Goal: Task Accomplishment & Management: Use online tool/utility

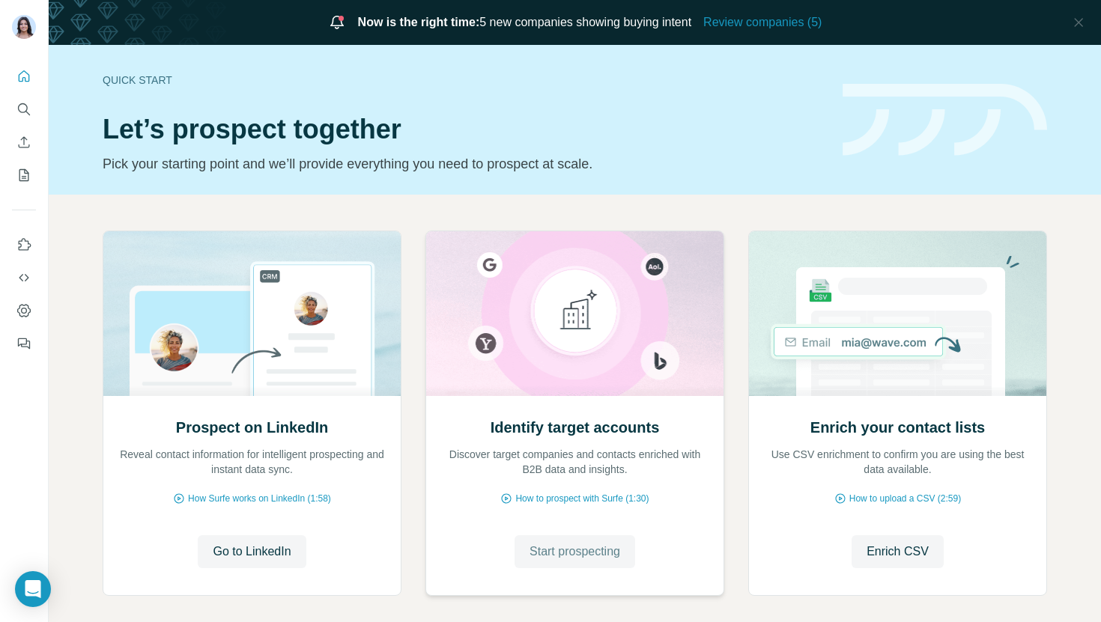
click at [557, 564] on button "Start prospecting" at bounding box center [574, 551] width 121 height 33
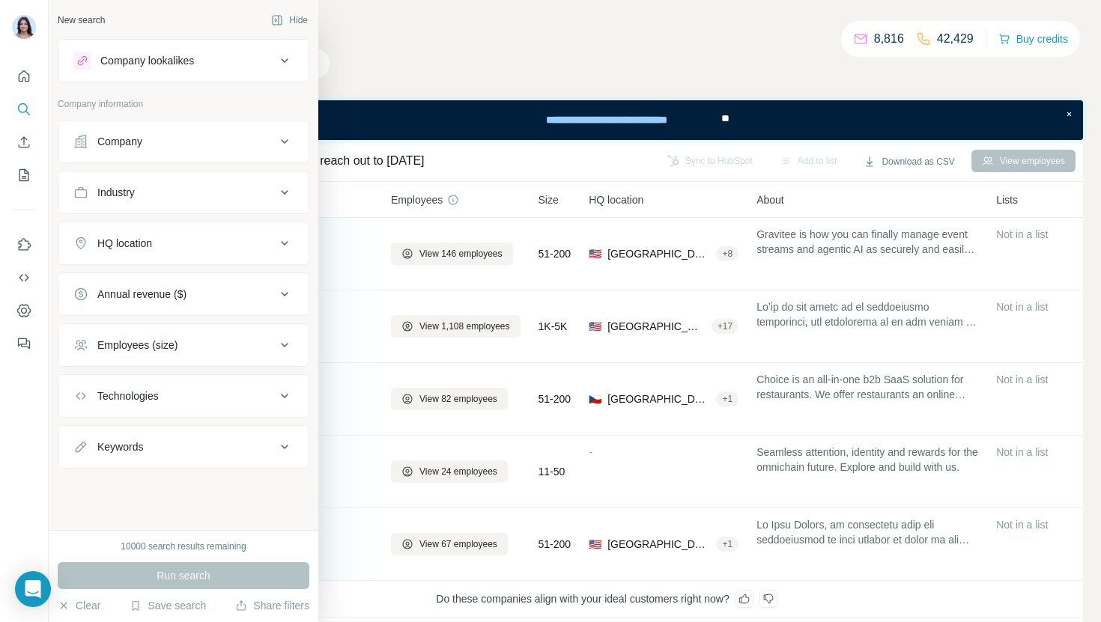
click at [163, 143] on div "Company" at bounding box center [174, 141] width 202 height 15
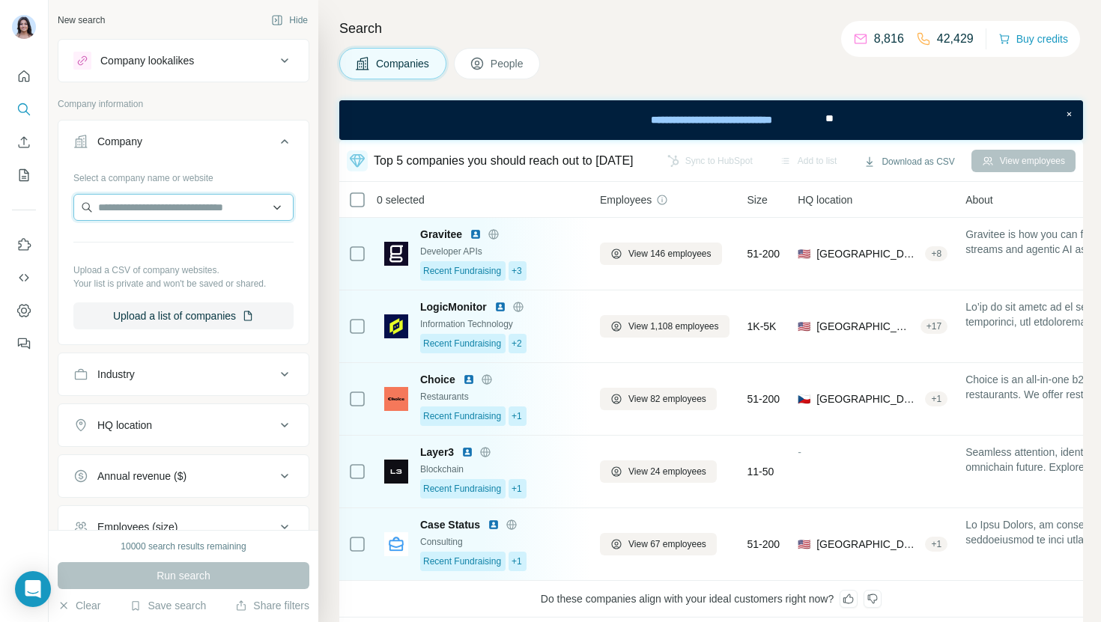
click at [138, 206] on input "text" at bounding box center [183, 207] width 220 height 27
type input "**********"
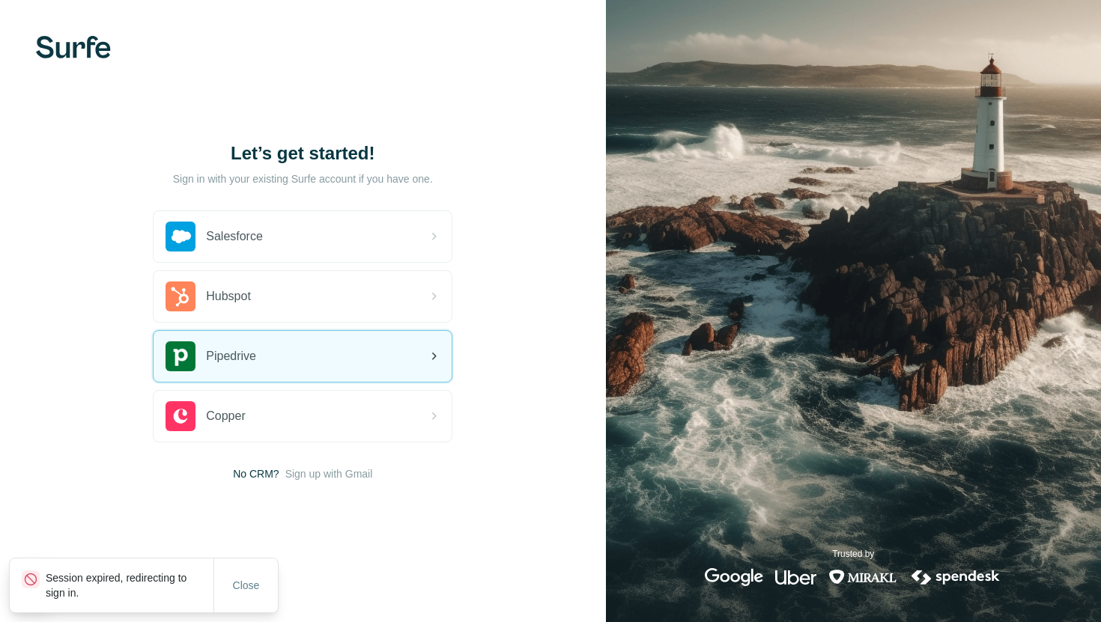
click at [256, 340] on div "Pipedrive" at bounding box center [302, 356] width 298 height 51
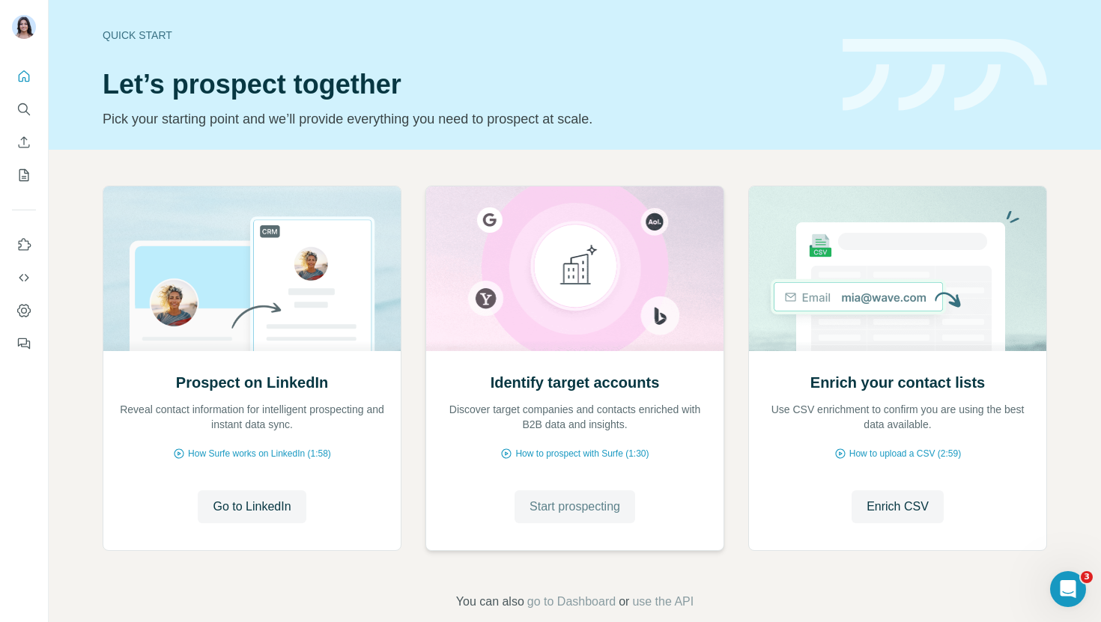
click at [580, 521] on button "Start prospecting" at bounding box center [574, 506] width 121 height 33
click at [573, 506] on span "Start prospecting" at bounding box center [574, 507] width 91 height 18
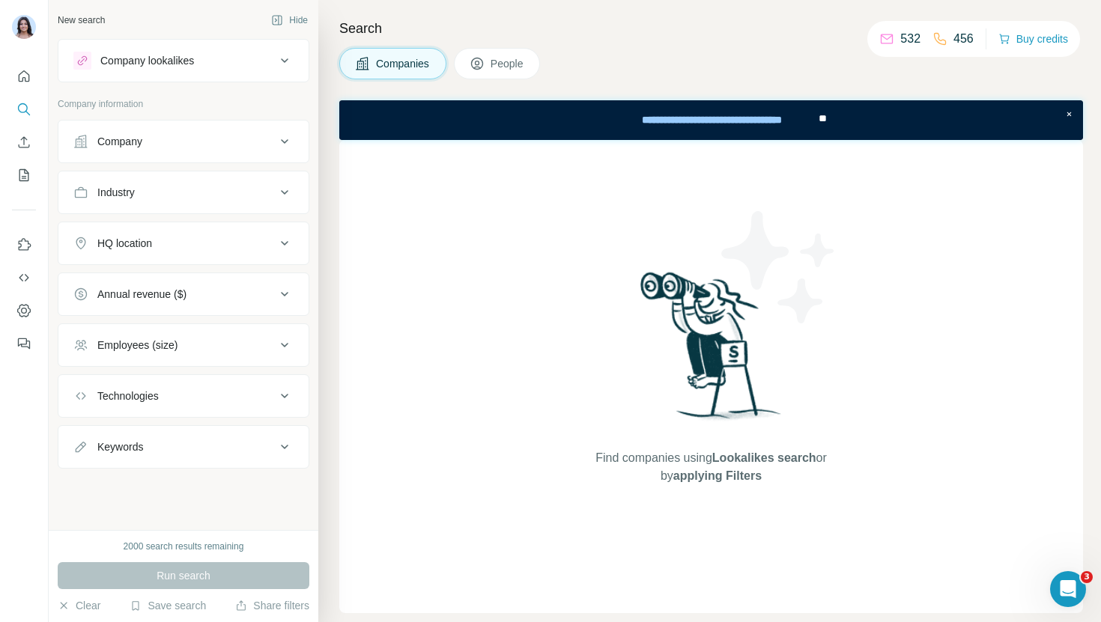
click at [159, 149] on button "Company" at bounding box center [183, 142] width 250 height 36
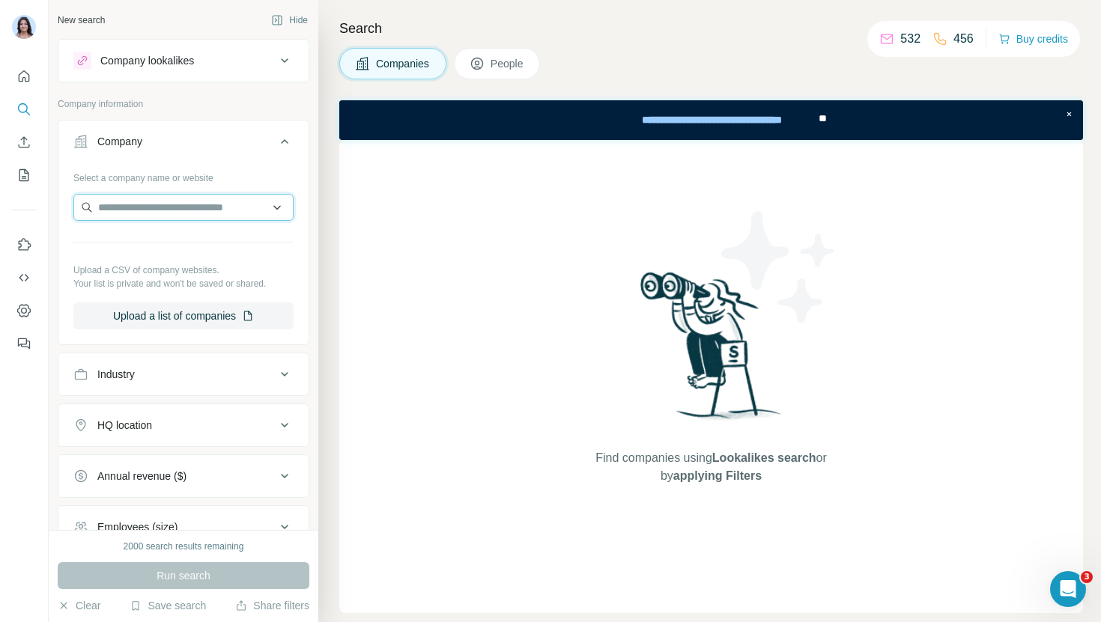
click at [118, 211] on input "text" at bounding box center [183, 207] width 220 height 27
click at [270, 210] on input "text" at bounding box center [183, 207] width 220 height 27
click at [123, 211] on input "text" at bounding box center [183, 207] width 220 height 27
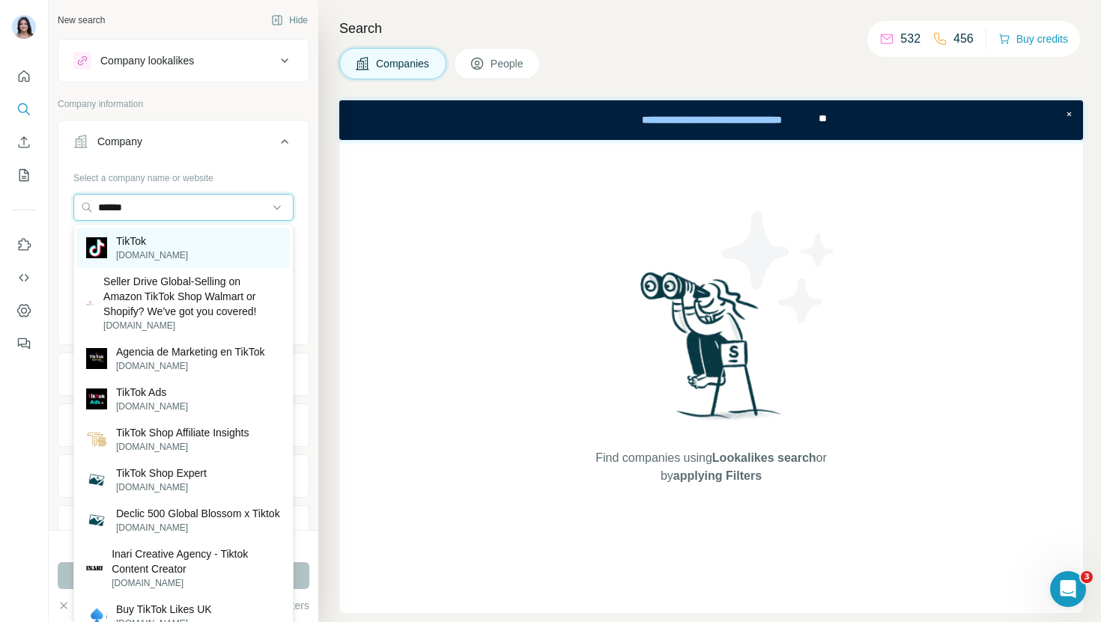
type input "******"
click at [139, 250] on p "[DOMAIN_NAME]" at bounding box center [152, 255] width 72 height 13
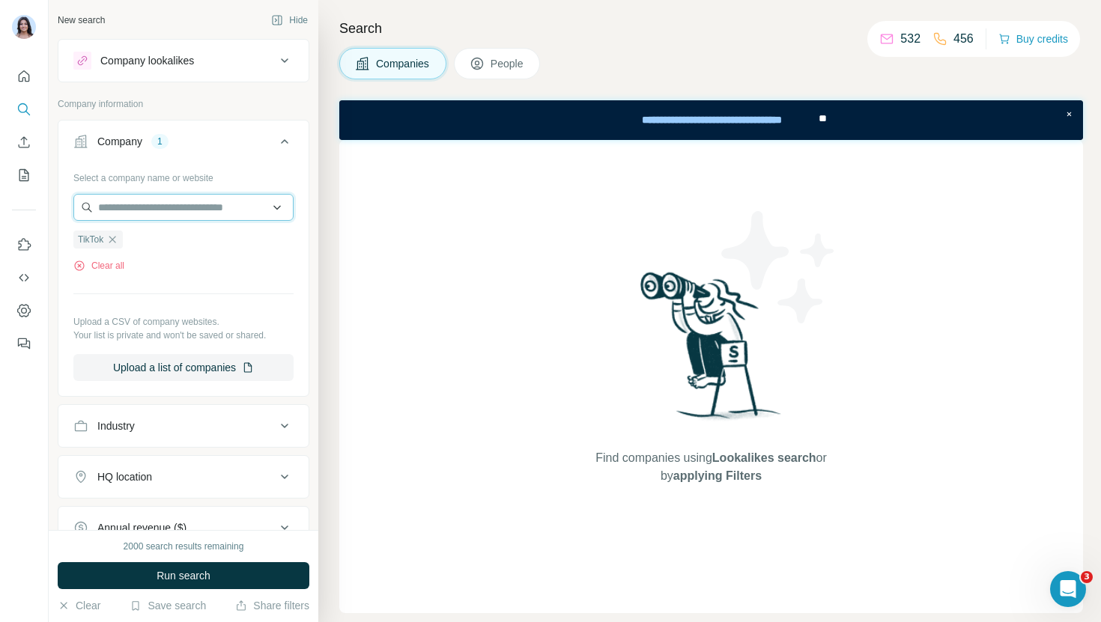
click at [131, 205] on input "text" at bounding box center [183, 207] width 220 height 27
click at [181, 67] on div "Company lookalikes" at bounding box center [174, 61] width 202 height 18
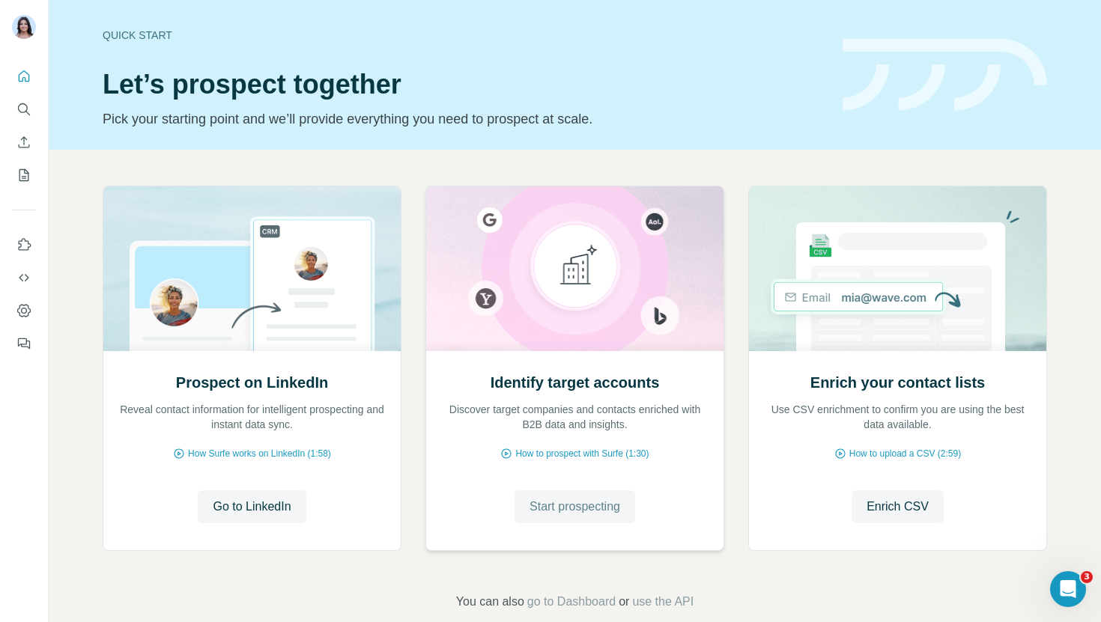
click at [556, 499] on span "Start prospecting" at bounding box center [574, 507] width 91 height 18
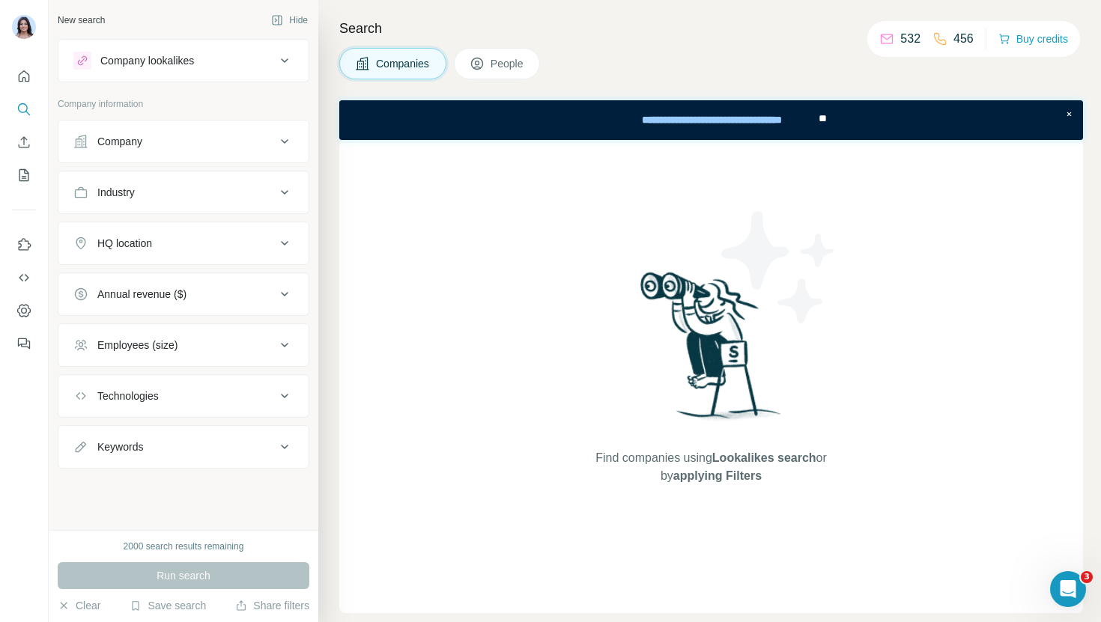
click at [146, 142] on div "Company" at bounding box center [174, 141] width 202 height 15
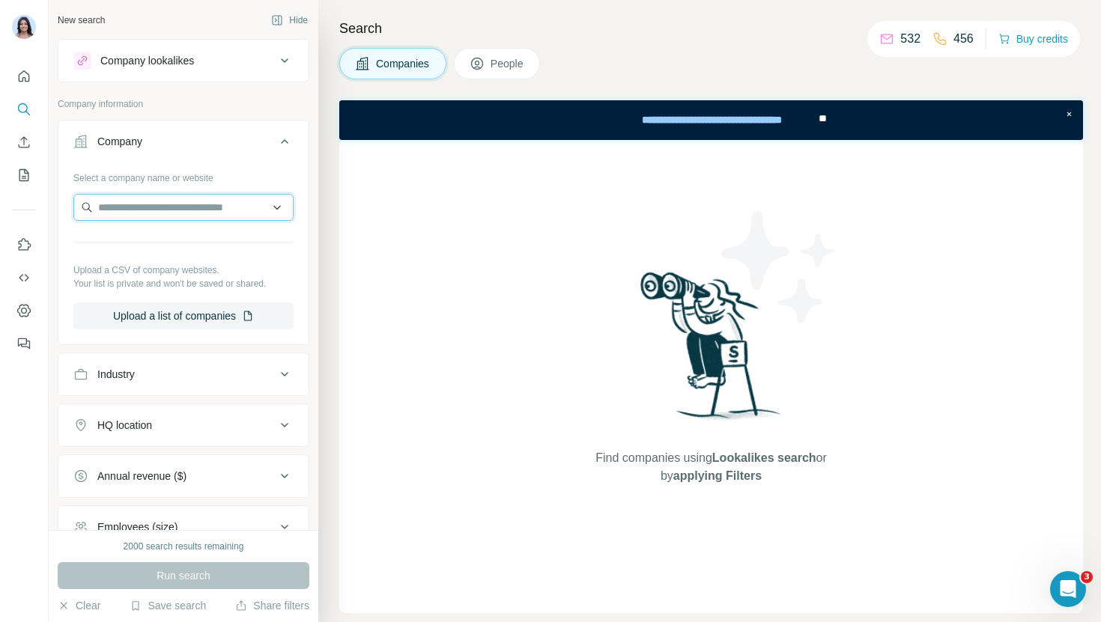
click at [151, 201] on input "text" at bounding box center [183, 207] width 220 height 27
type input "*"
click at [187, 355] on div "Industry" at bounding box center [184, 374] width 252 height 43
click at [184, 368] on div "Industry" at bounding box center [174, 374] width 202 height 15
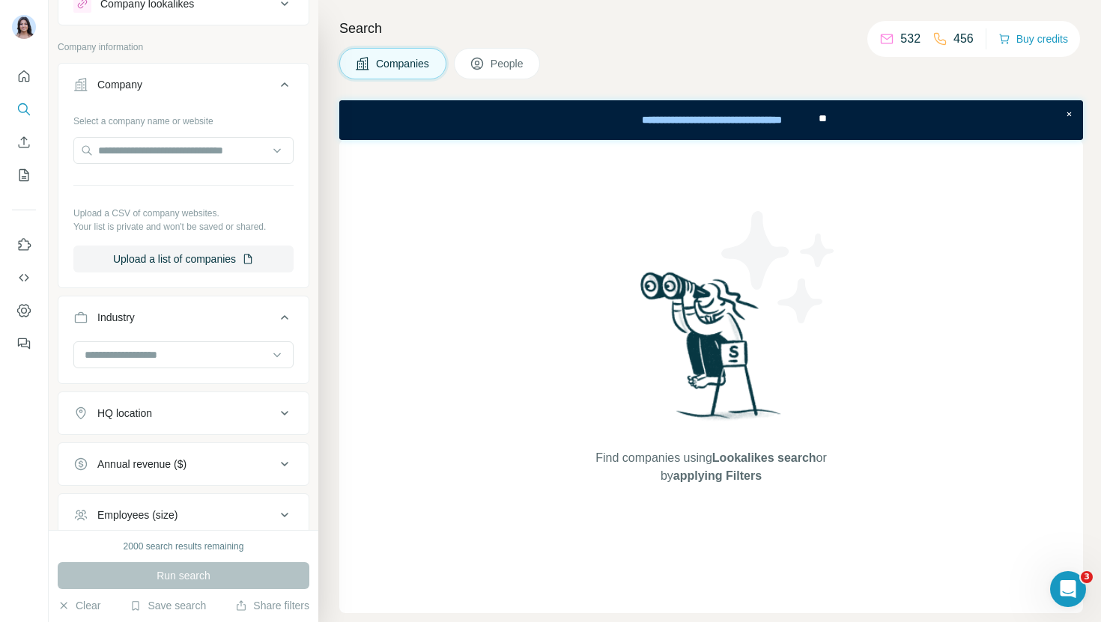
scroll to position [73, 0]
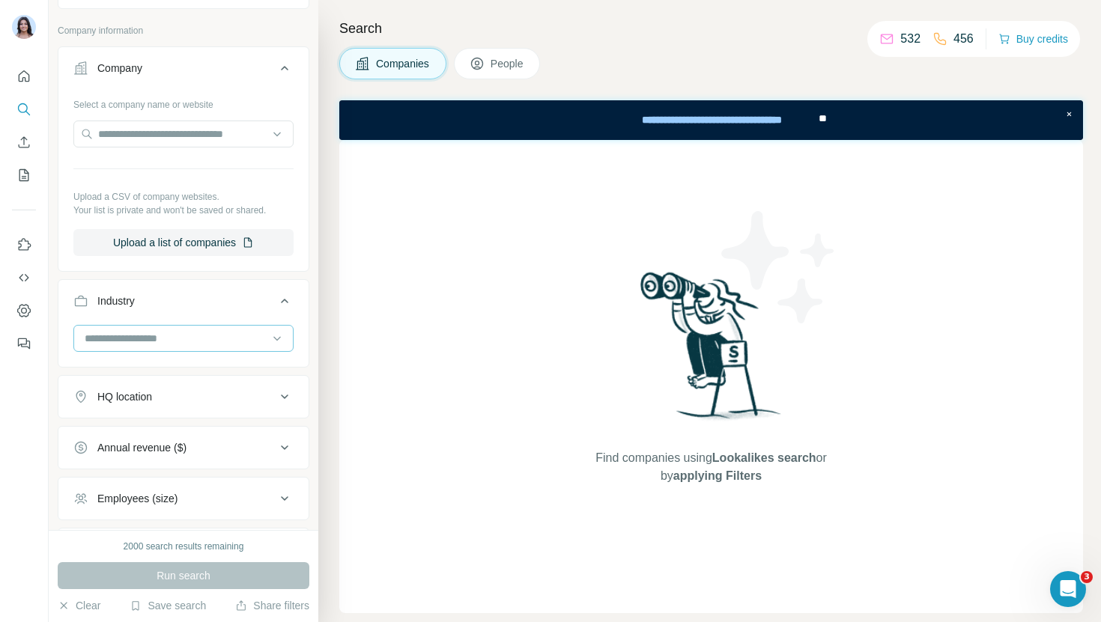
click at [153, 347] on div at bounding box center [175, 338] width 185 height 25
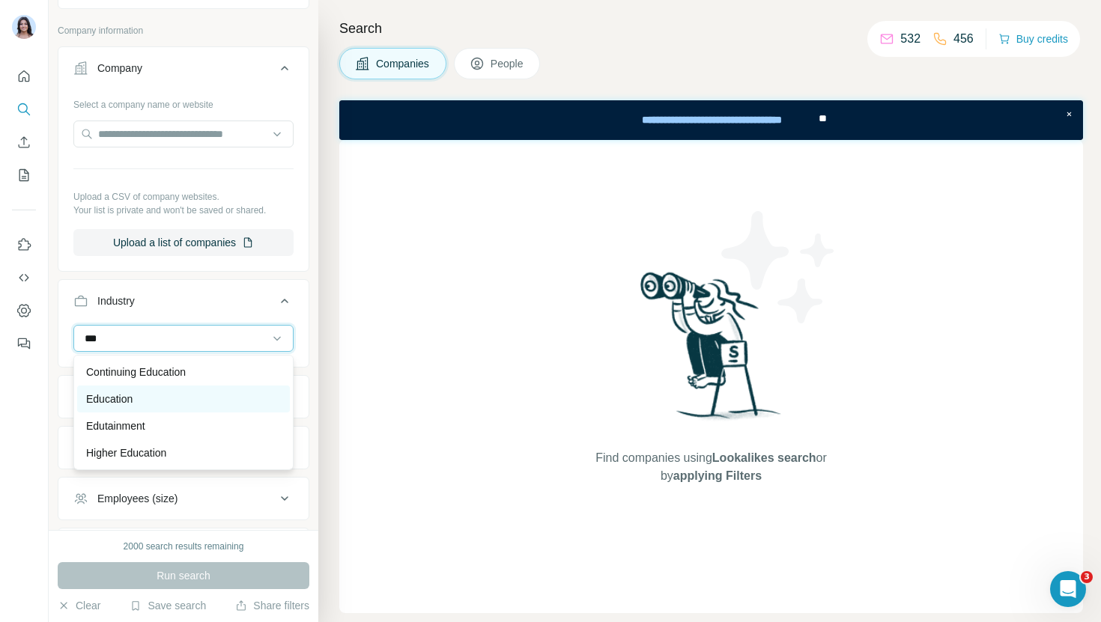
type input "***"
click at [103, 400] on p "Education" at bounding box center [109, 399] width 46 height 15
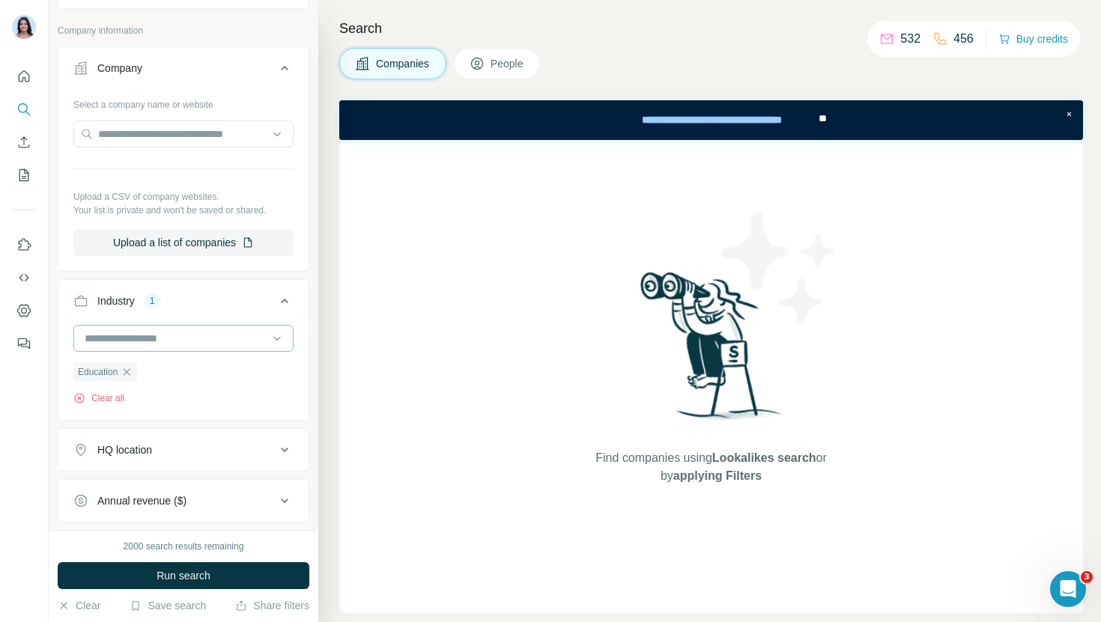
scroll to position [131, 0]
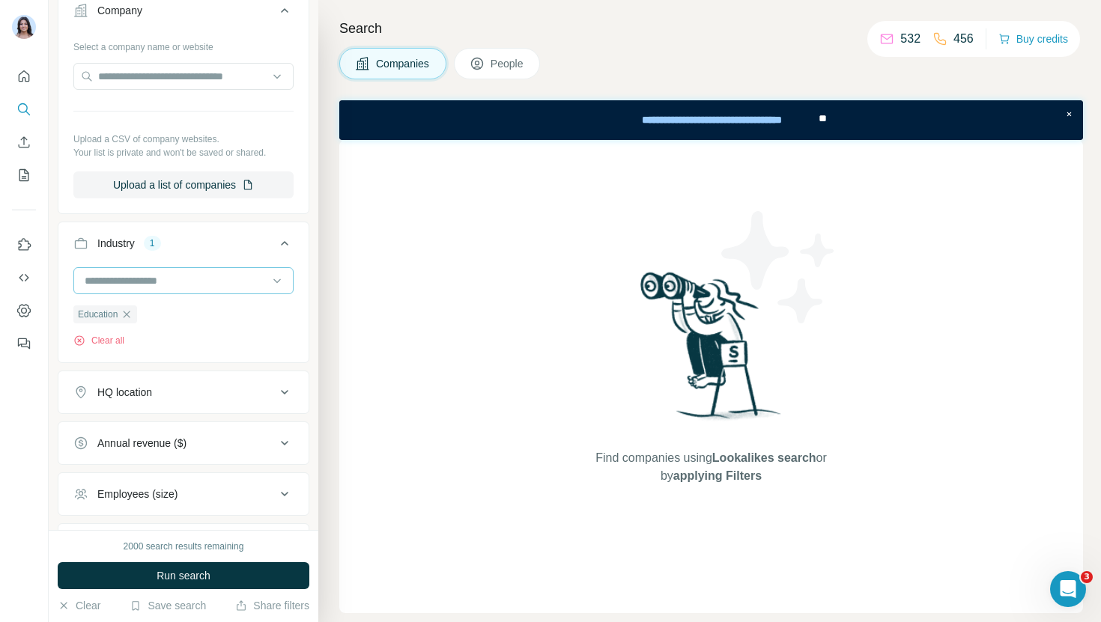
click at [153, 283] on input at bounding box center [175, 281] width 185 height 16
click at [106, 213] on div "Company Select a company name or website Upload a CSV of company websites. Your…" at bounding box center [184, 101] width 252 height 225
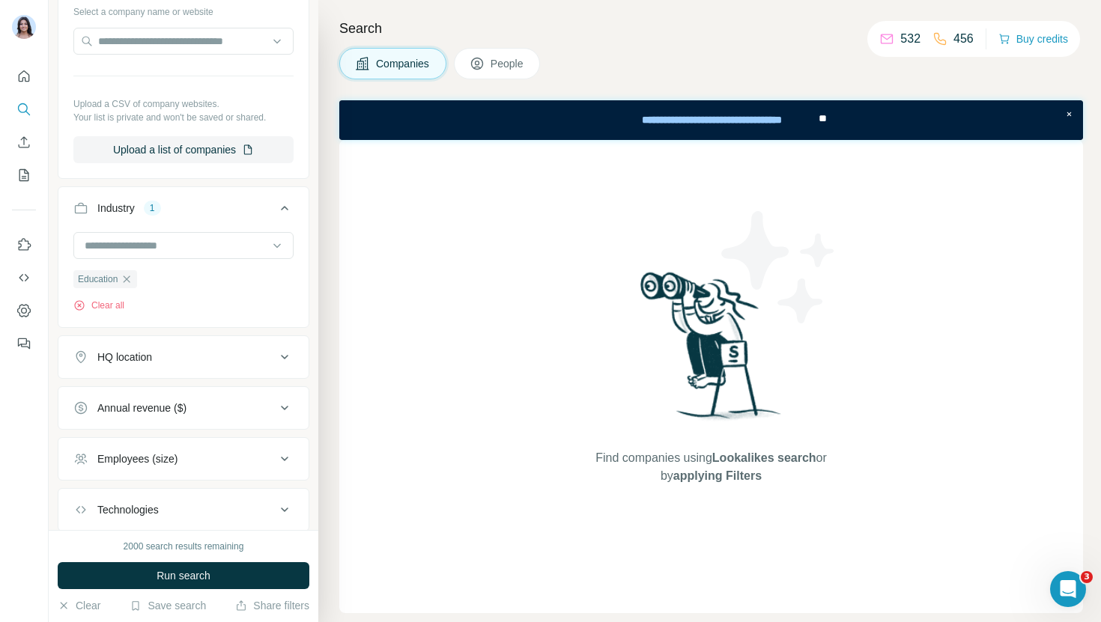
scroll to position [189, 0]
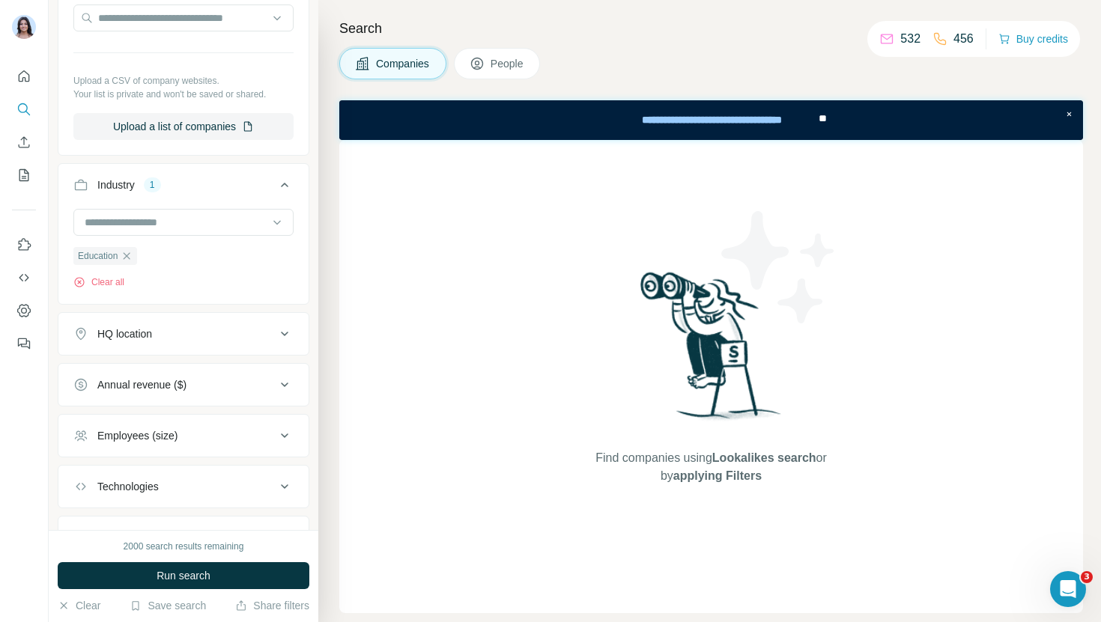
click at [136, 334] on div "HQ location" at bounding box center [124, 333] width 55 height 15
click at [136, 371] on input "text" at bounding box center [183, 371] width 220 height 27
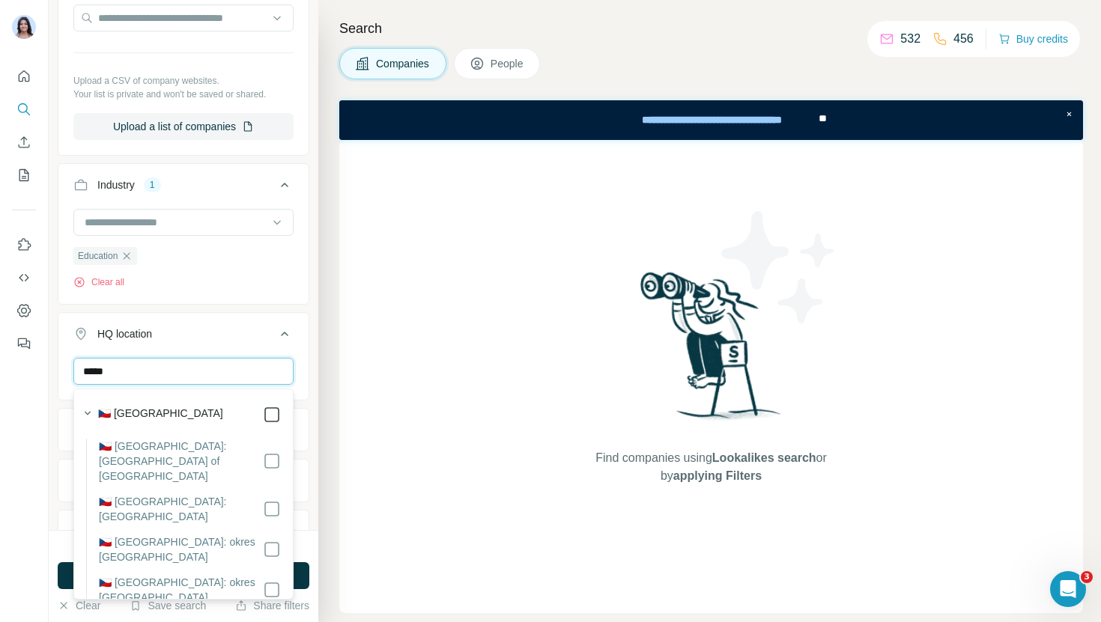
type input "*****"
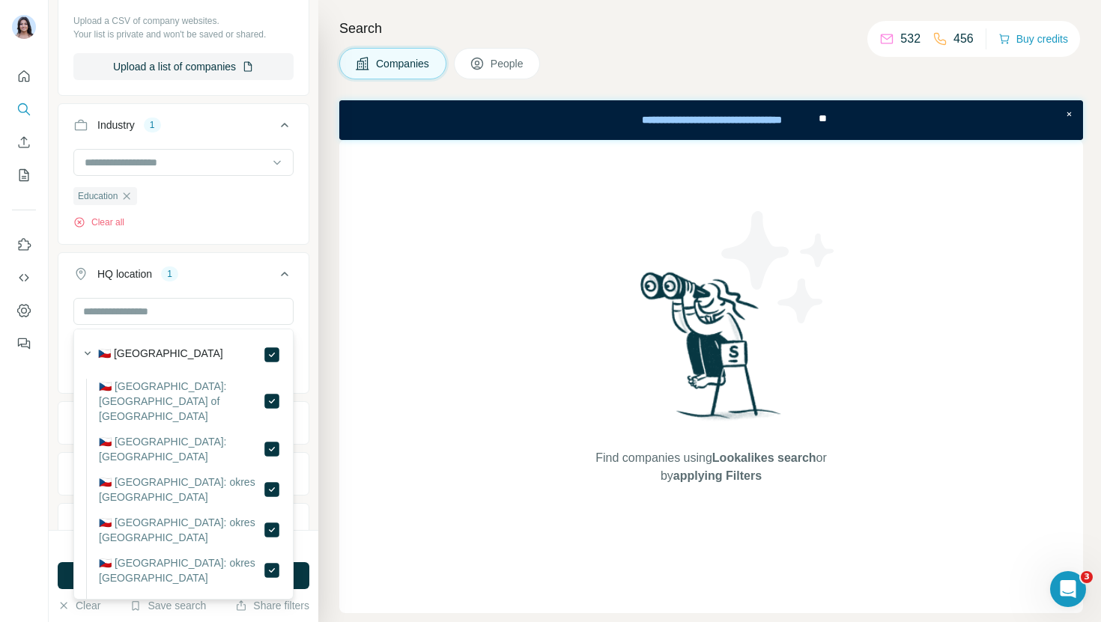
click at [259, 279] on div "HQ location 1" at bounding box center [174, 274] width 202 height 15
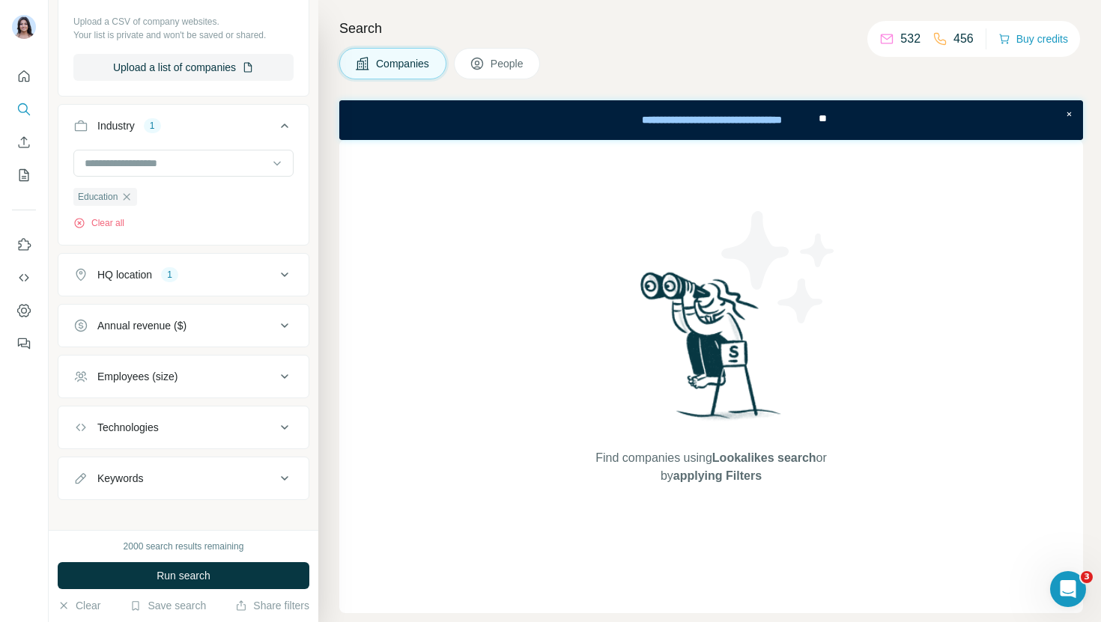
scroll to position [261, 0]
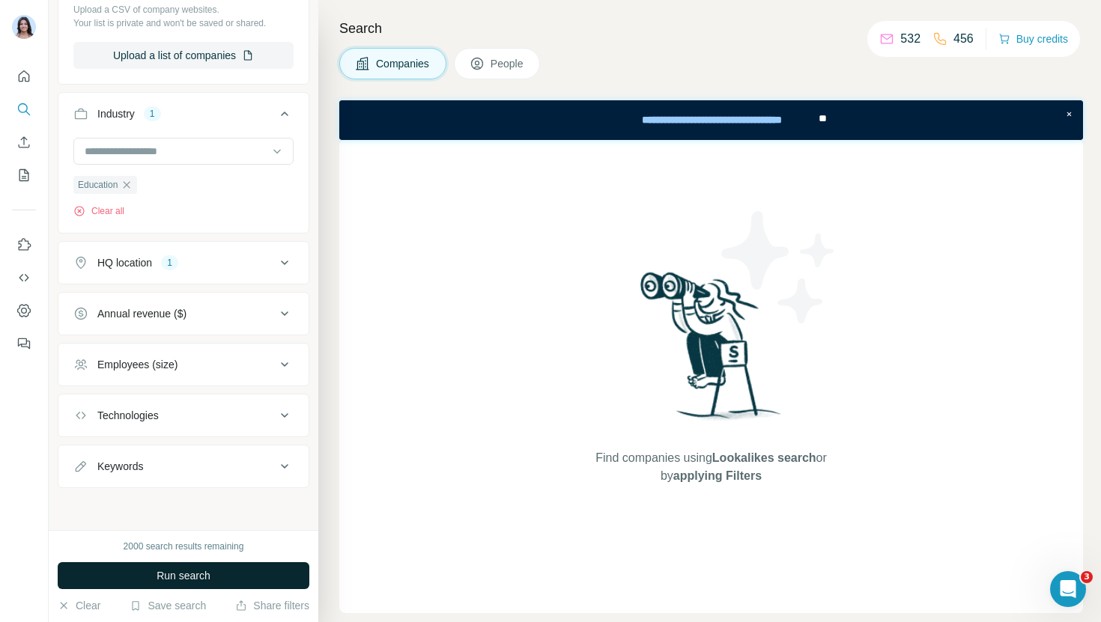
click at [217, 571] on button "Run search" at bounding box center [184, 575] width 252 height 27
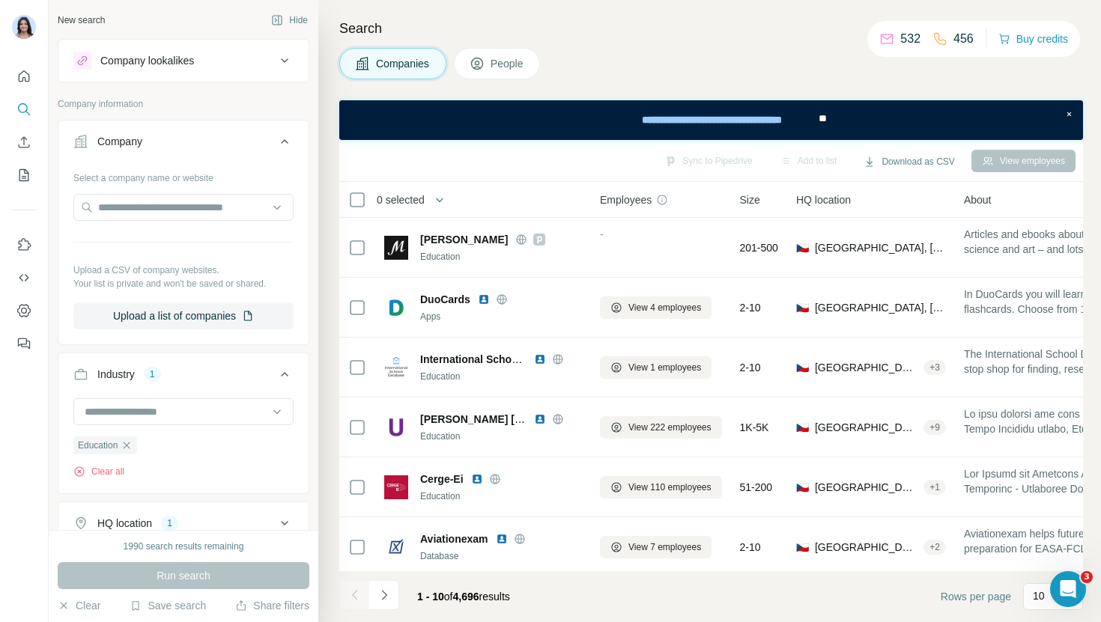
scroll to position [142, 0]
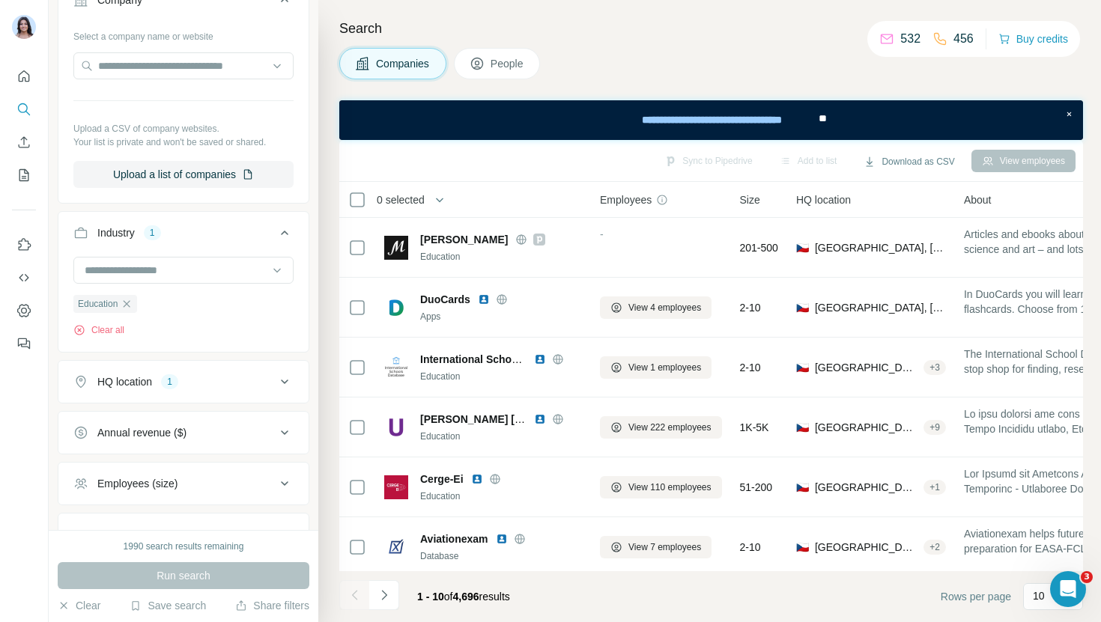
click at [207, 437] on div "Annual revenue ($)" at bounding box center [174, 432] width 202 height 15
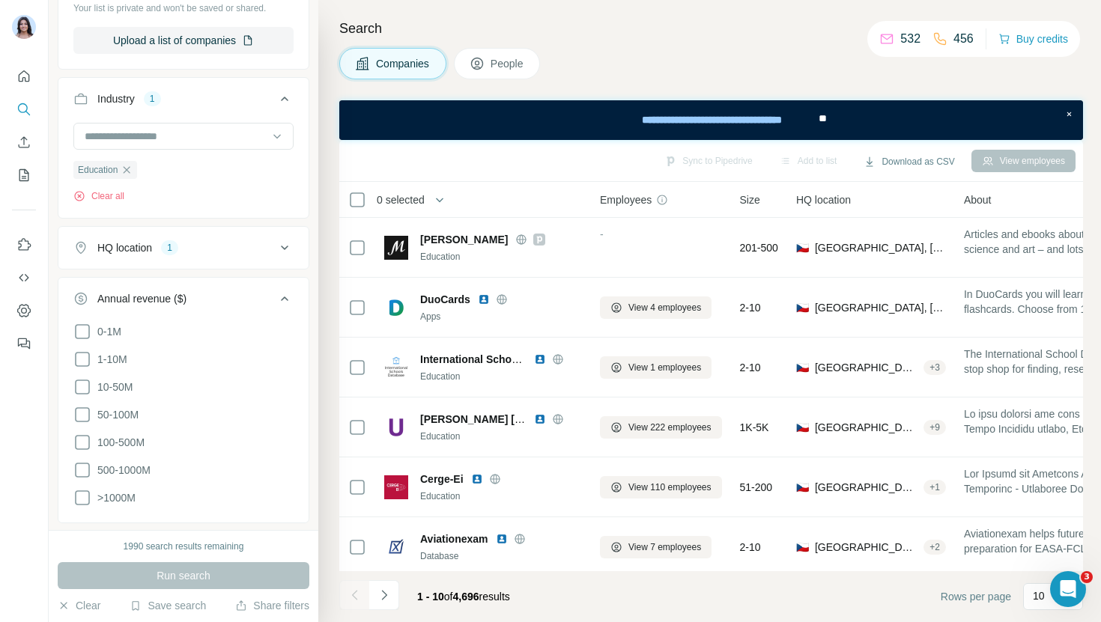
scroll to position [277, 0]
click at [154, 255] on button "HQ location 1" at bounding box center [183, 246] width 250 height 36
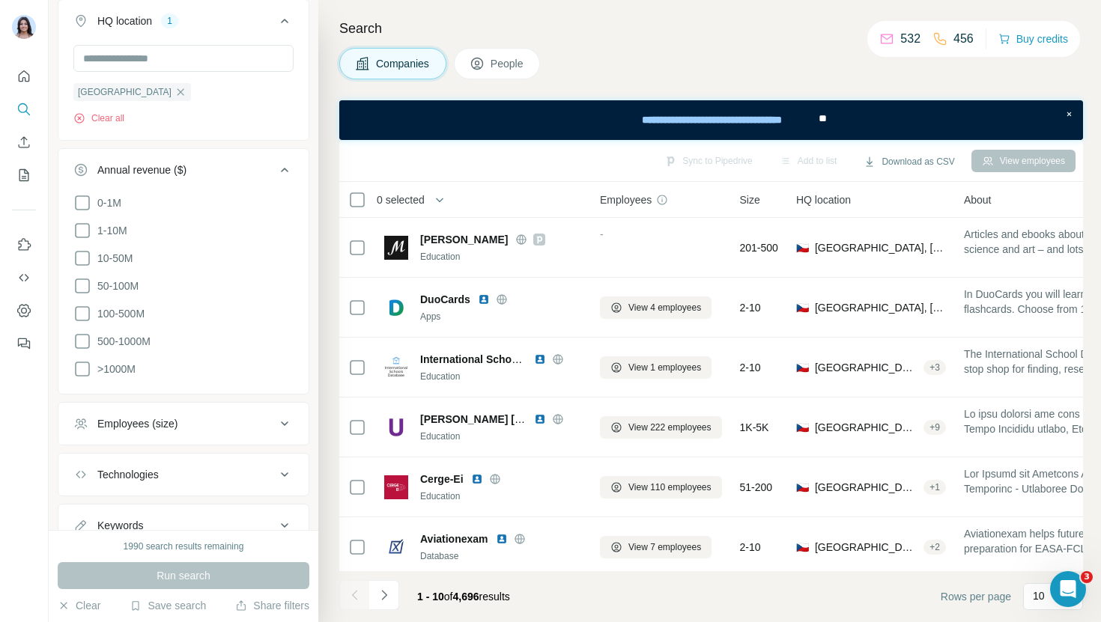
scroll to position [508, 0]
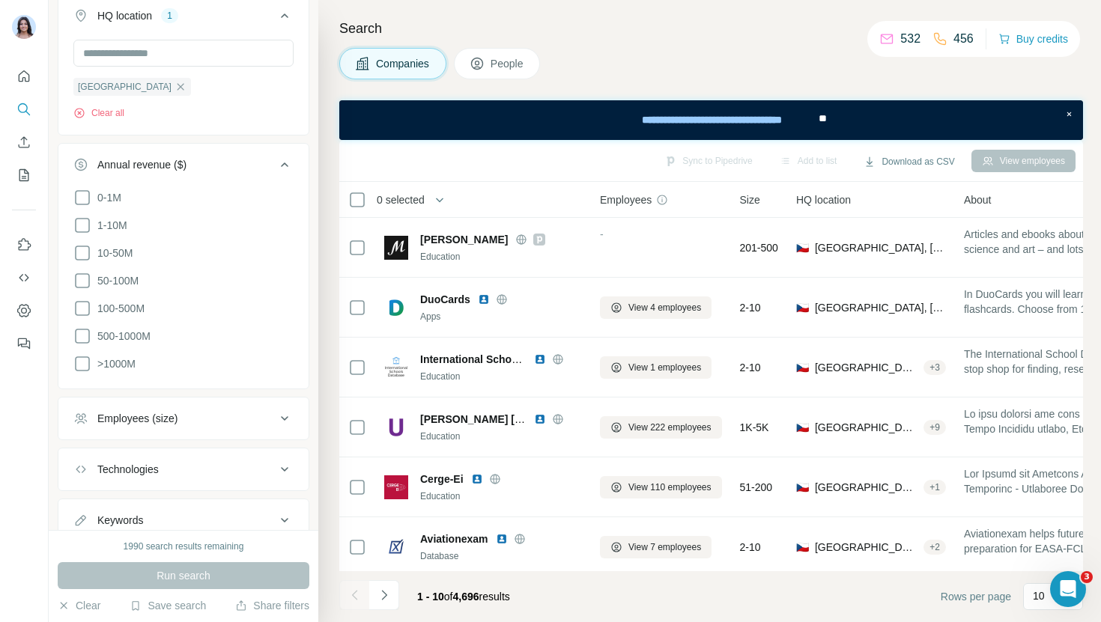
click at [177, 414] on div "Employees (size)" at bounding box center [137, 418] width 80 height 15
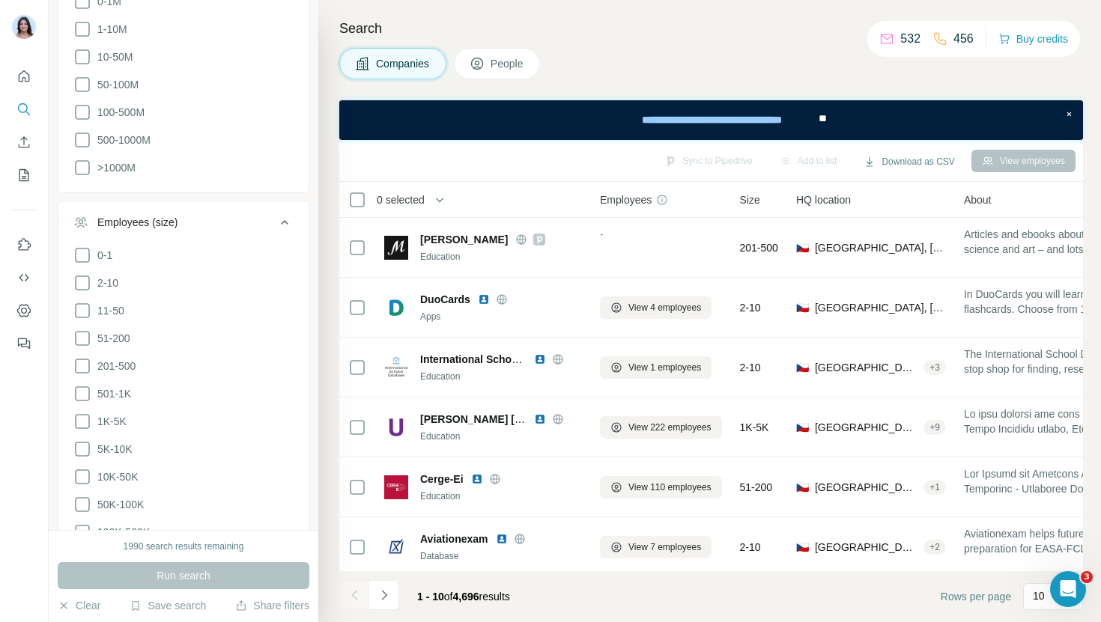
scroll to position [895, 0]
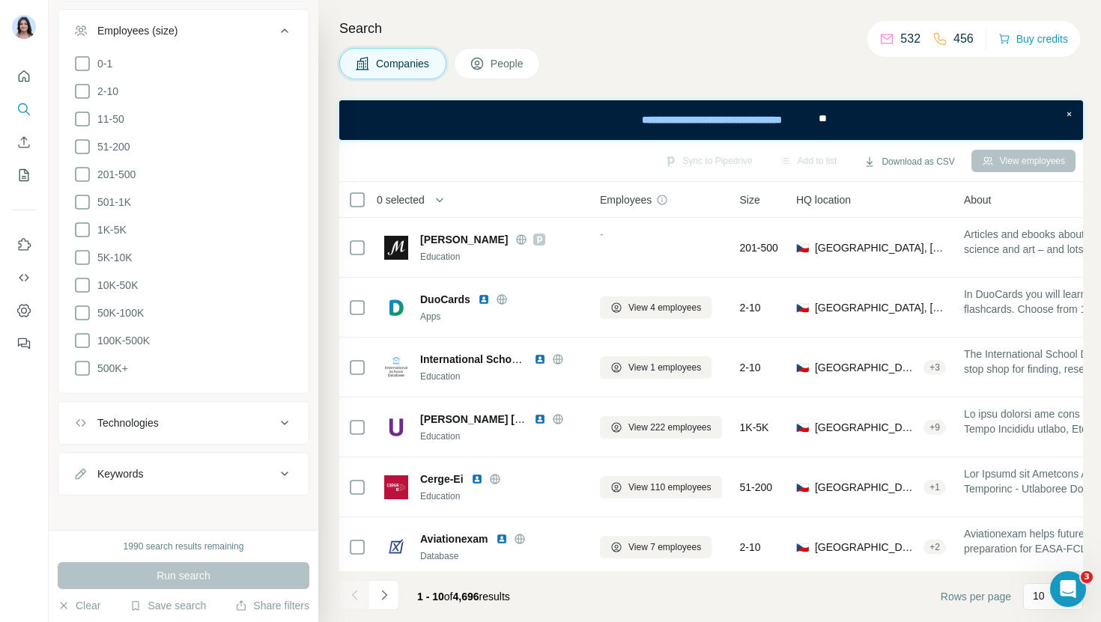
click at [169, 427] on button "Technologies" at bounding box center [183, 423] width 250 height 36
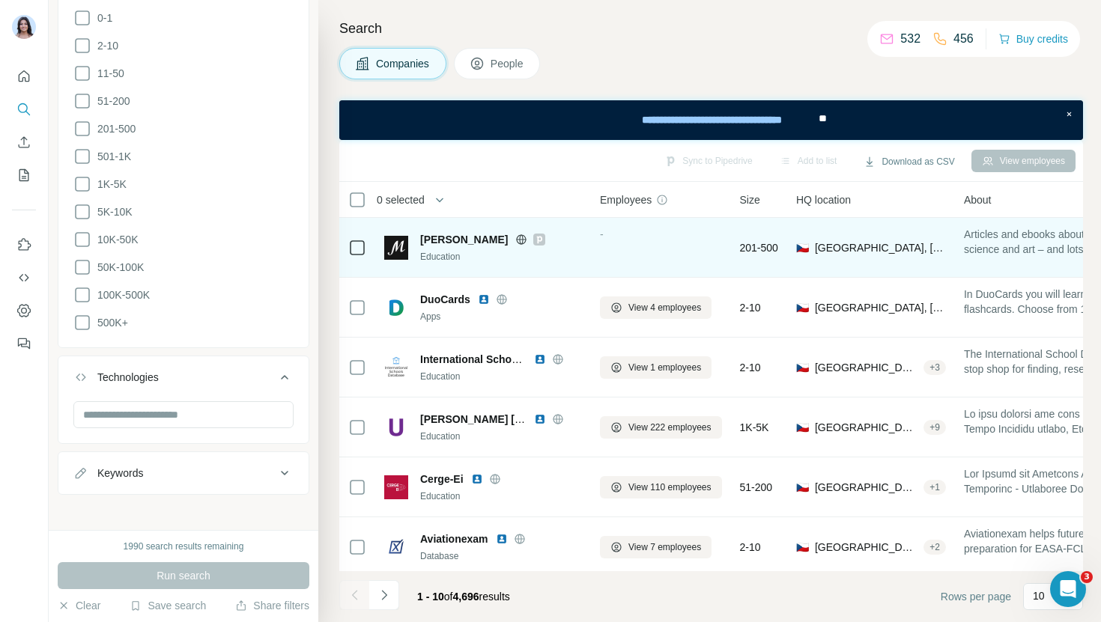
click at [364, 257] on div at bounding box center [357, 247] width 18 height 41
click at [362, 255] on icon at bounding box center [357, 248] width 18 height 18
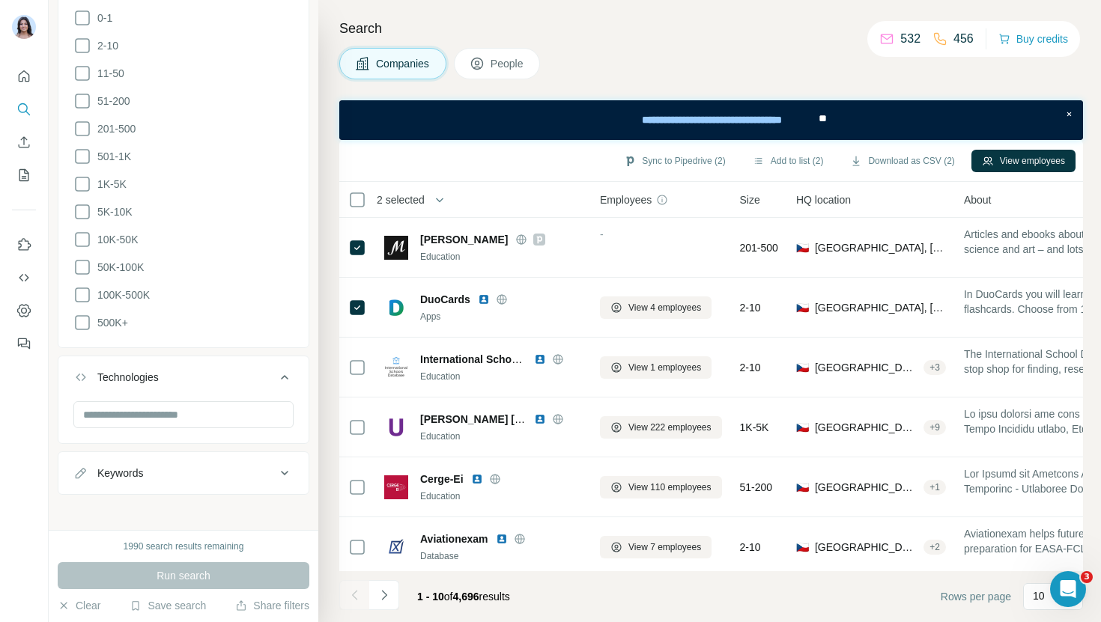
click at [491, 64] on button "People" at bounding box center [497, 63] width 87 height 31
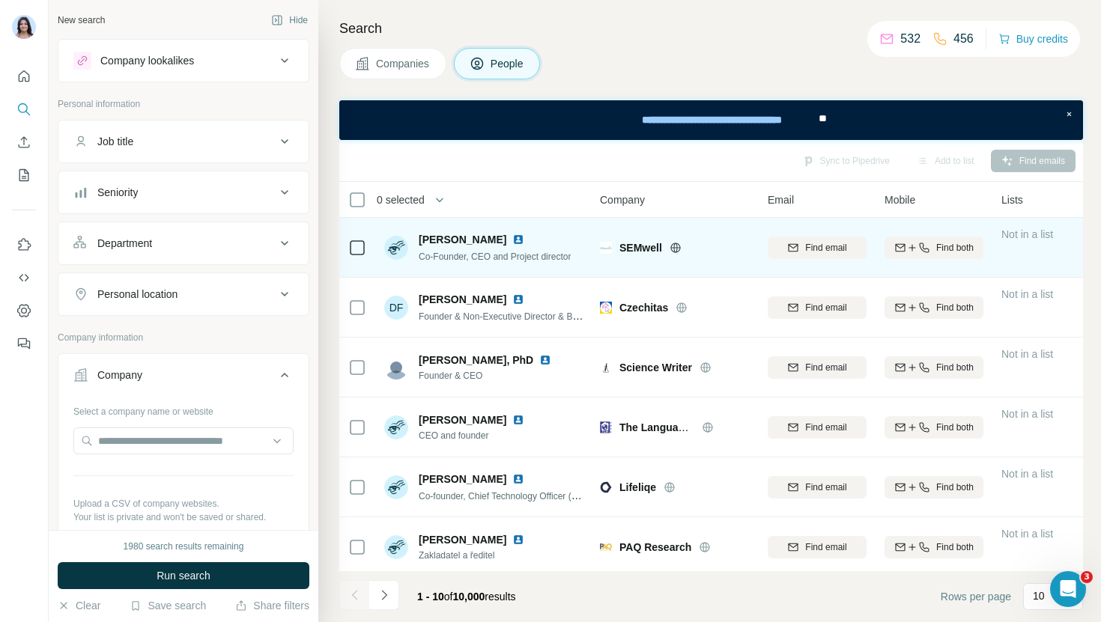
click at [356, 255] on icon at bounding box center [357, 248] width 18 height 18
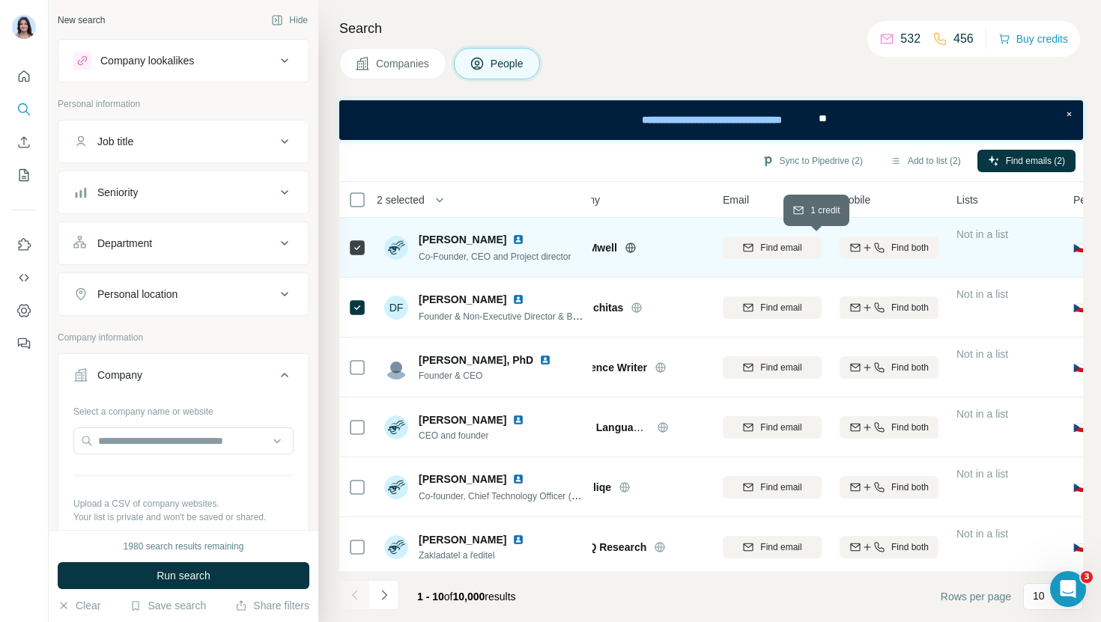
scroll to position [0, 64]
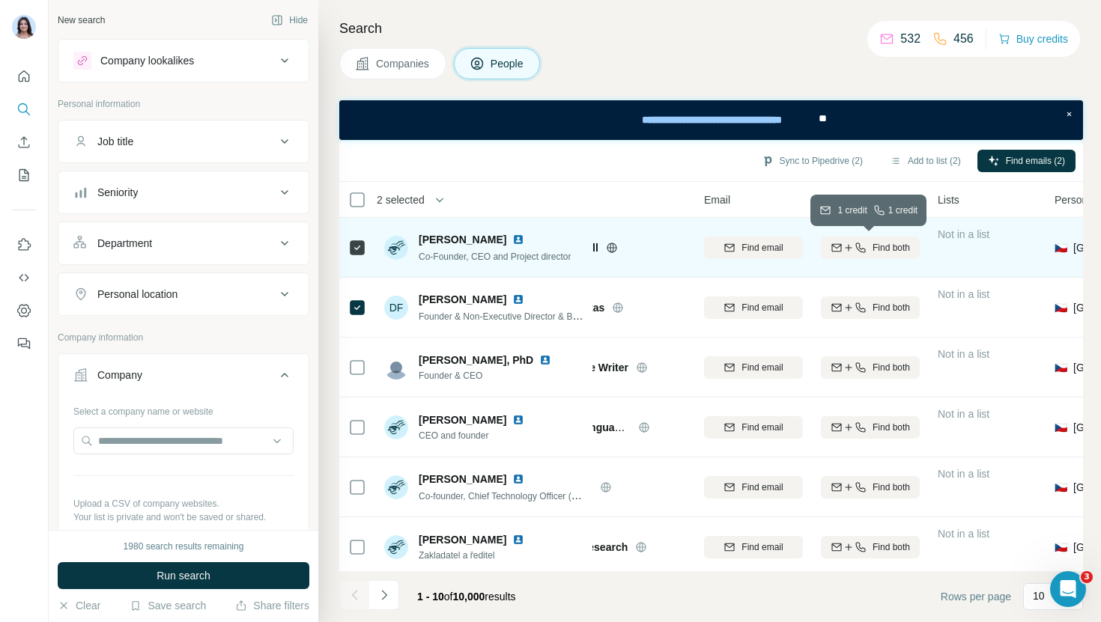
click at [869, 247] on div "Find both" at bounding box center [870, 247] width 99 height 13
click at [766, 165] on button "Sync to Pipedrive (2)" at bounding box center [812, 161] width 122 height 22
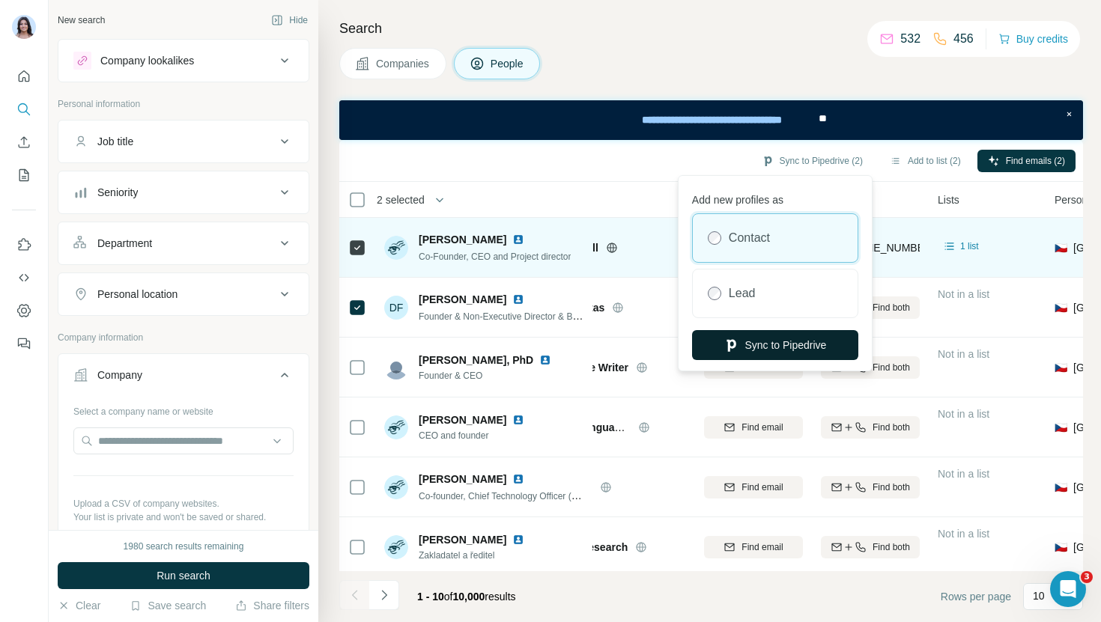
click at [782, 353] on button "Sync to Pipedrive" at bounding box center [775, 345] width 166 height 30
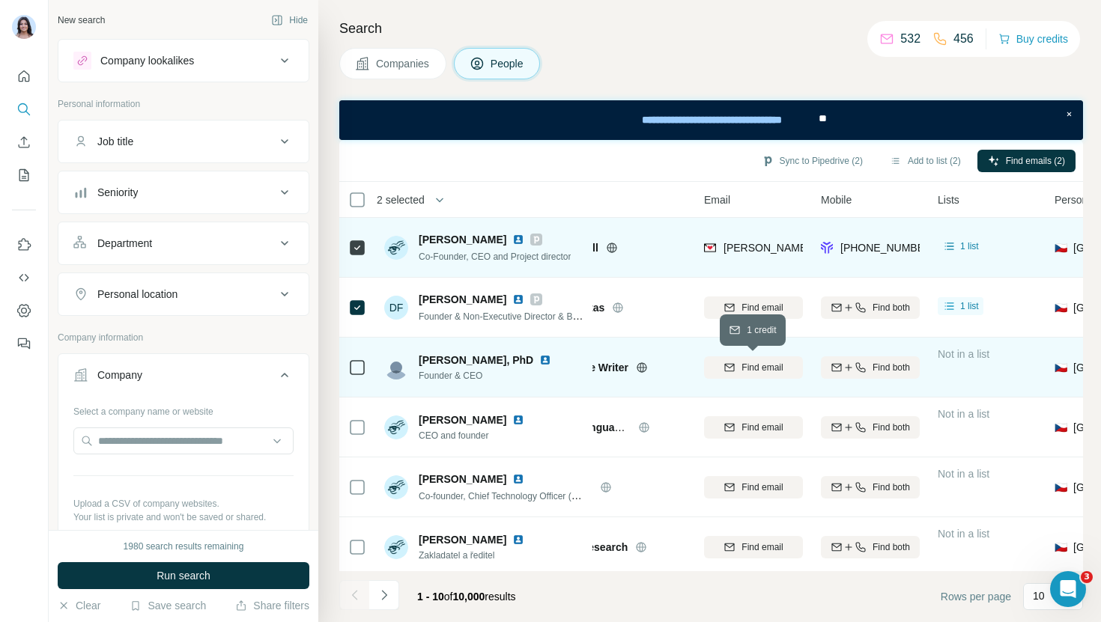
scroll to position [0, 0]
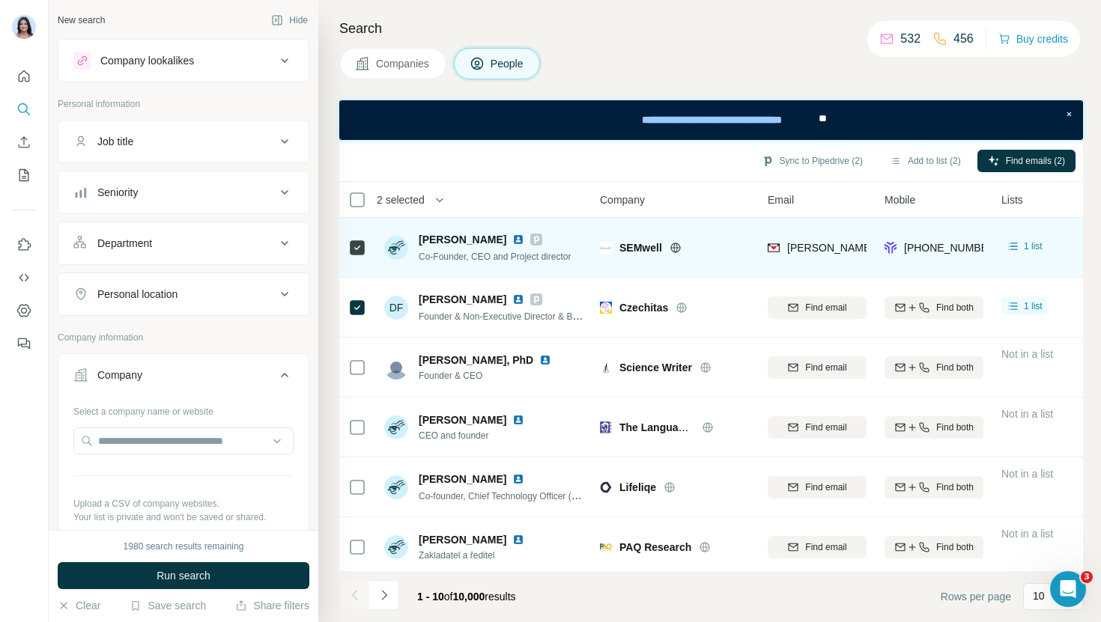
click at [181, 67] on div "Company lookalikes" at bounding box center [147, 60] width 94 height 15
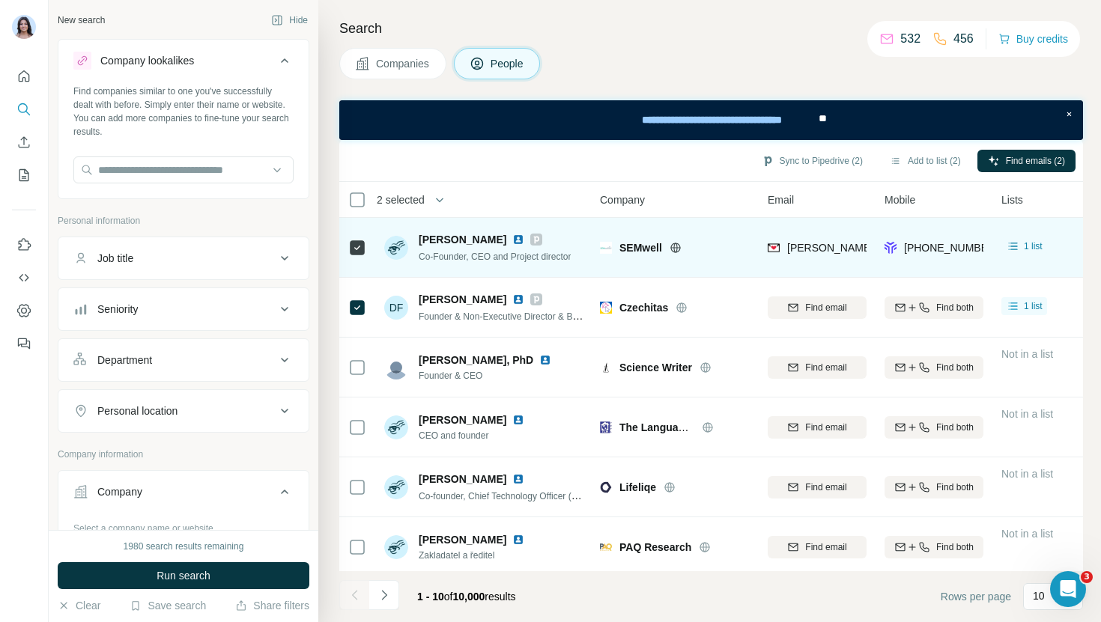
click at [258, 57] on div "Company lookalikes" at bounding box center [174, 61] width 202 height 18
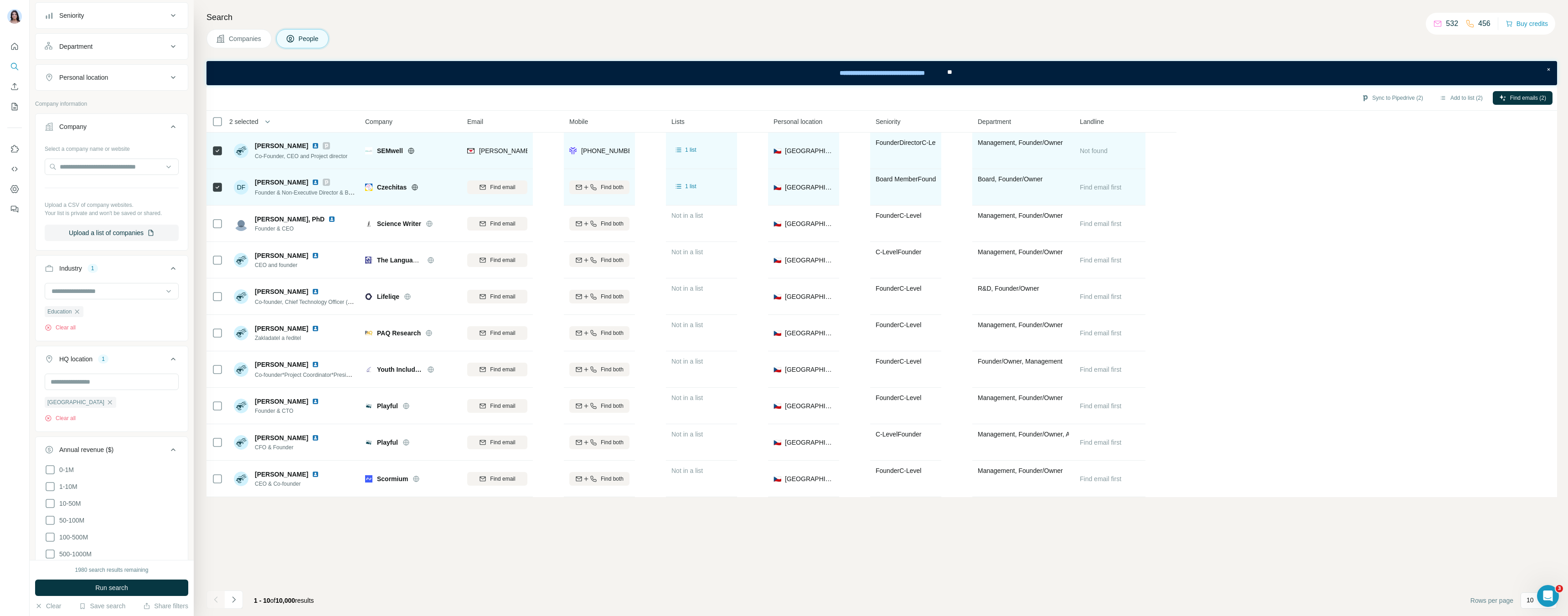
scroll to position [102, 0]
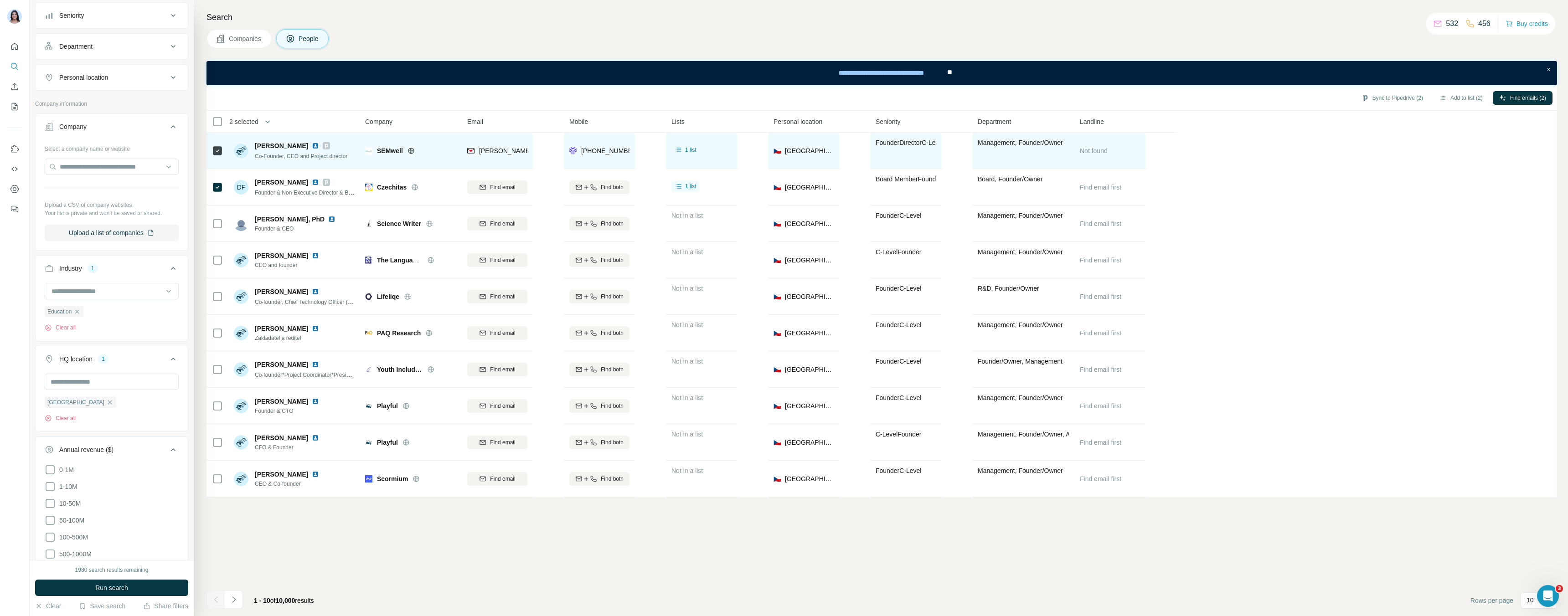
click at [86, 177] on div "Select a company name or website Upload a CSV of company websites. Your list is…" at bounding box center [111, 191] width 134 height 100
click at [87, 172] on input "text" at bounding box center [111, 167] width 134 height 16
click at [162, 166] on input "text" at bounding box center [111, 167] width 134 height 16
click at [88, 161] on input "text" at bounding box center [111, 167] width 134 height 16
